Goal: Task Accomplishment & Management: Complete application form

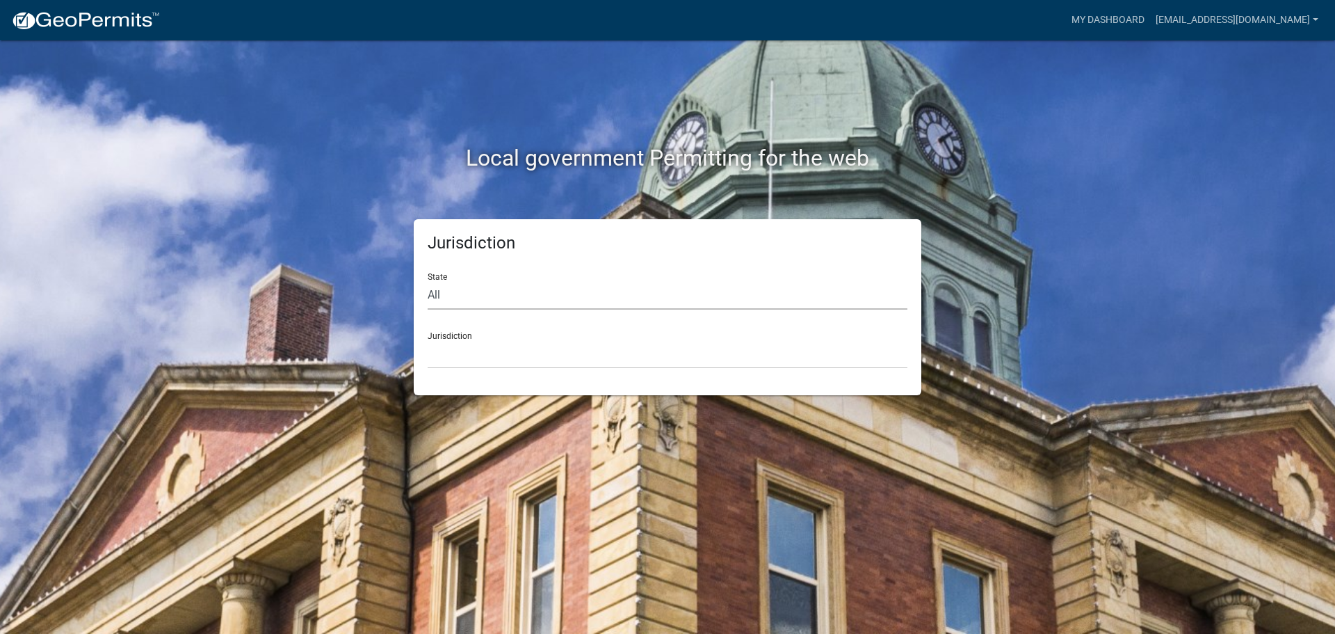
drag, startPoint x: 488, startPoint y: 299, endPoint x: 488, endPoint y: 308, distance: 9.0
click at [488, 299] on select "All [US_STATE] [US_STATE] [US_STATE] [US_STATE] [US_STATE] [US_STATE] [US_STATE…" at bounding box center [668, 295] width 480 height 29
select select "[US_STATE]"
click at [428, 281] on select "All [US_STATE] [US_STATE] [US_STATE] [US_STATE] [US_STATE] [US_STATE] [US_STATE…" at bounding box center [668, 295] width 480 height 29
click at [459, 355] on select "City of [GEOGRAPHIC_DATA], [US_STATE] City of [GEOGRAPHIC_DATA], [US_STATE] Cit…" at bounding box center [668, 354] width 480 height 29
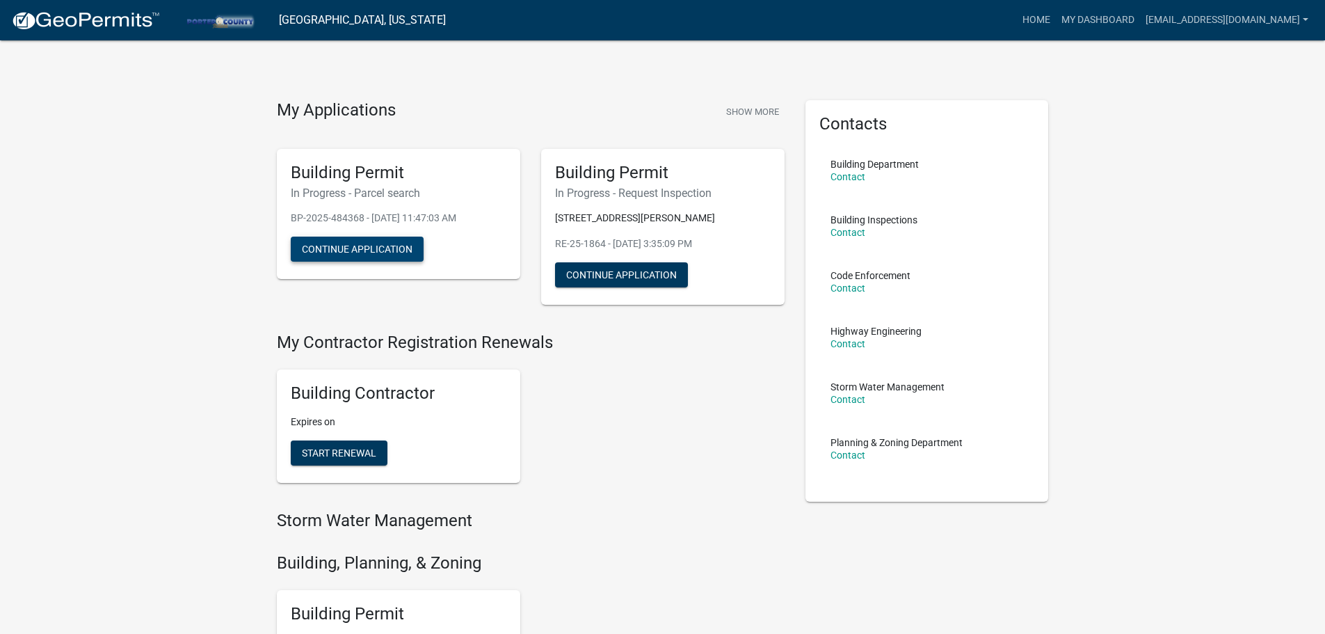
click at [339, 248] on button "Continue Application" at bounding box center [357, 248] width 133 height 25
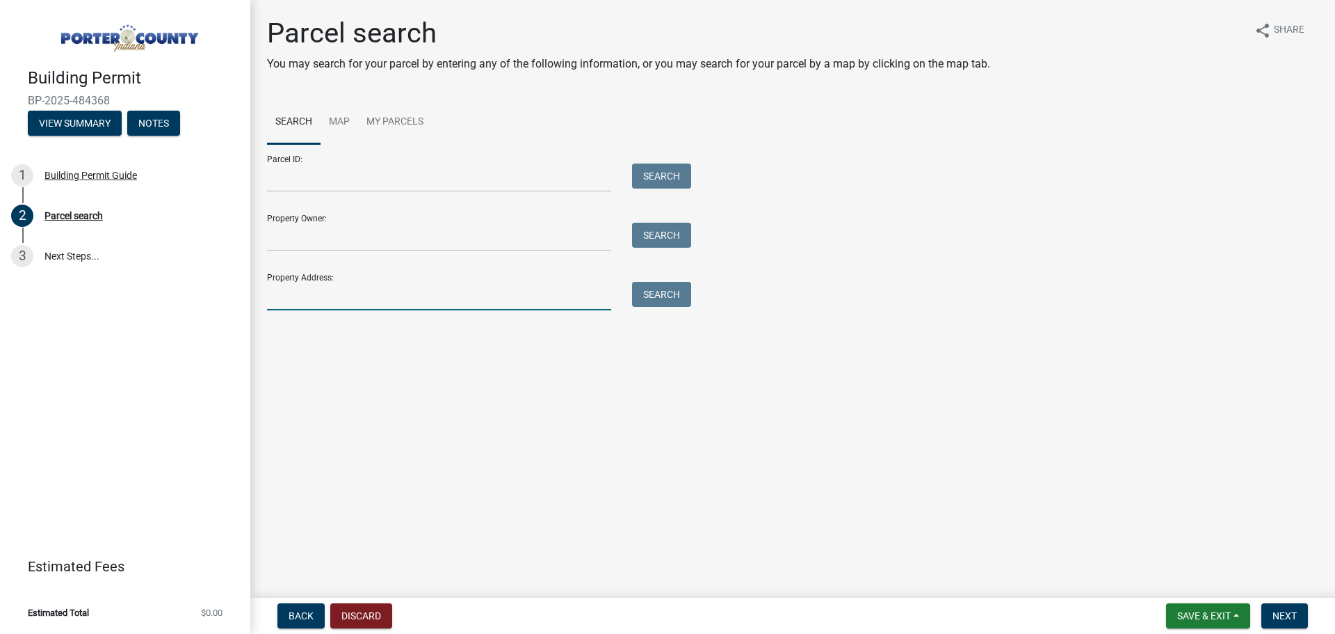
click at [360, 292] on input "Property Address:" at bounding box center [439, 296] width 344 height 29
paste input "[STREET_ADDRESS]"
type input "[STREET_ADDRESS]"
click at [654, 298] on button "Search" at bounding box center [661, 294] width 59 height 25
